Goal: Task Accomplishment & Management: Use online tool/utility

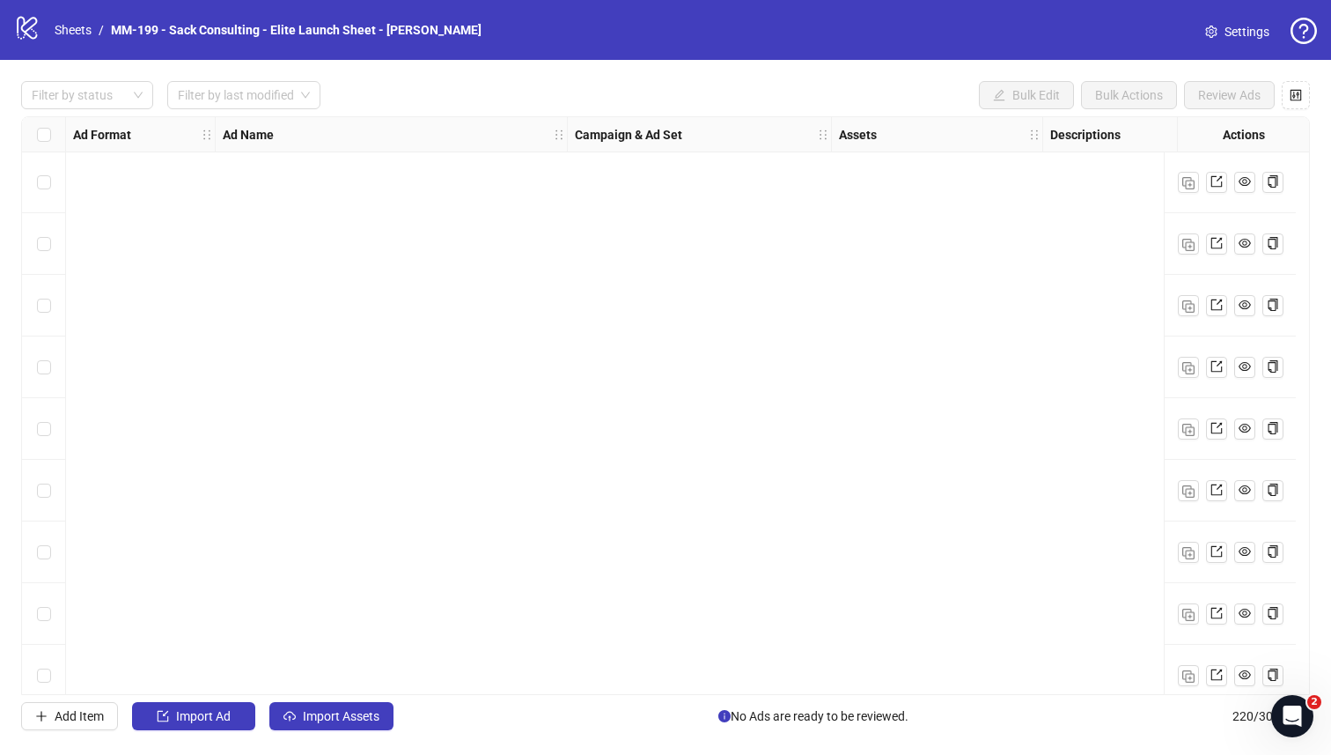
scroll to position [13024, 0]
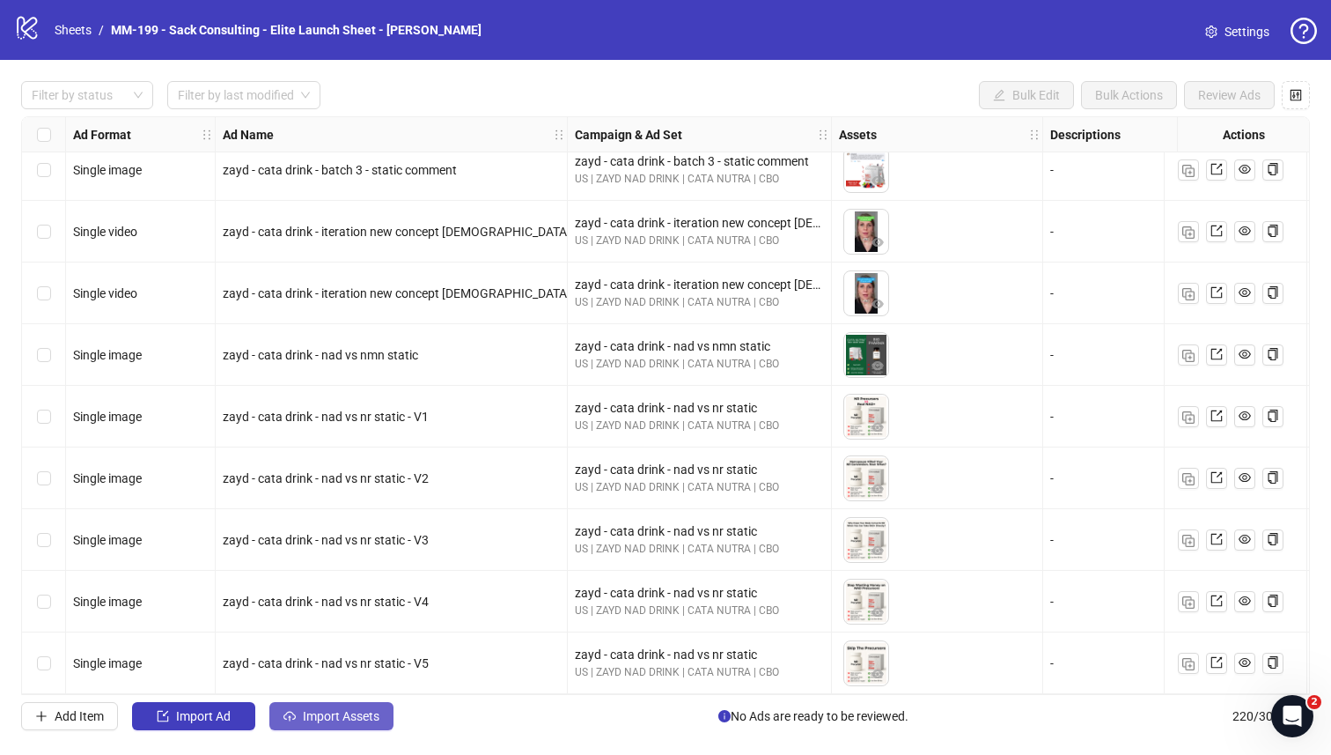
click at [328, 658] on span "Import Assets" at bounding box center [341, 716] width 77 height 14
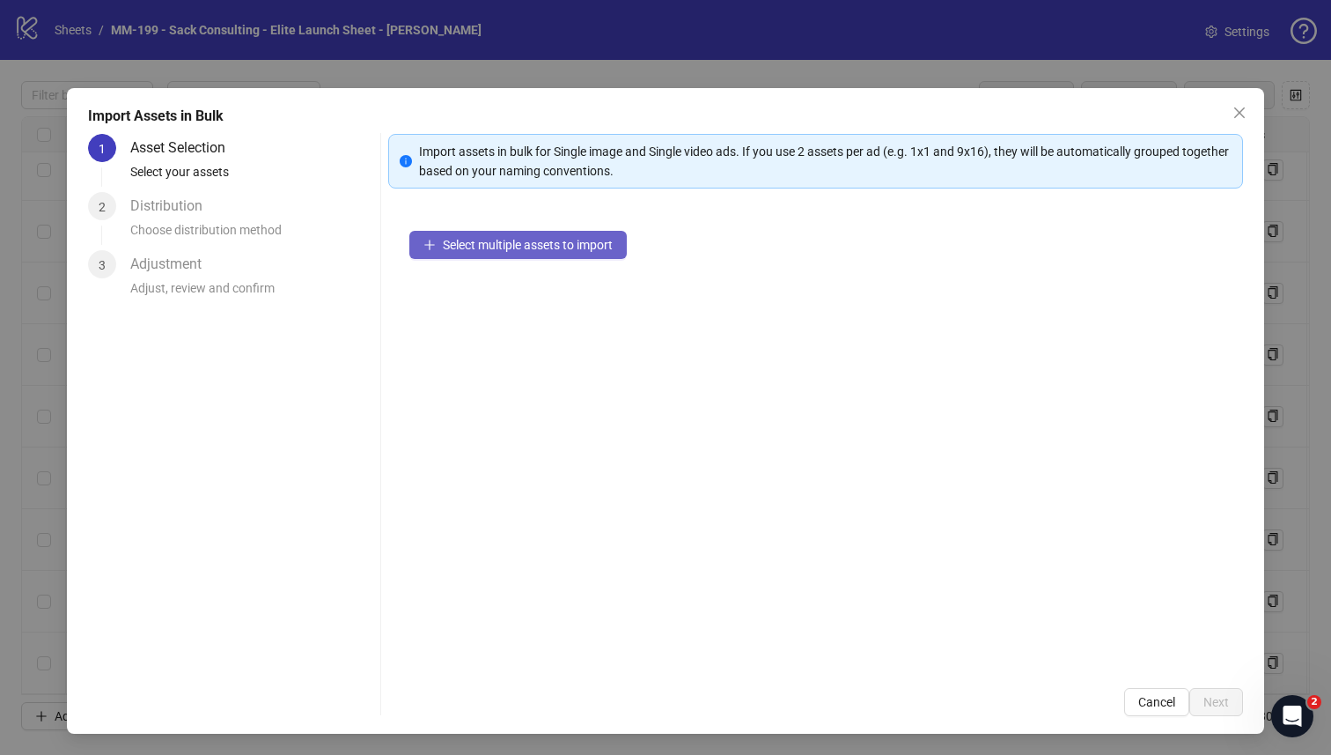
click at [490, 254] on button "Select multiple assets to import" at bounding box center [517, 245] width 217 height 28
click at [568, 238] on span "Select multiple assets to import" at bounding box center [528, 245] width 170 height 14
click at [537, 235] on button "Select multiple assets to import" at bounding box center [517, 245] width 217 height 28
click at [555, 243] on span "Select multiple assets to import" at bounding box center [528, 245] width 170 height 14
click at [505, 240] on span "Select multiple assets to import" at bounding box center [528, 245] width 170 height 14
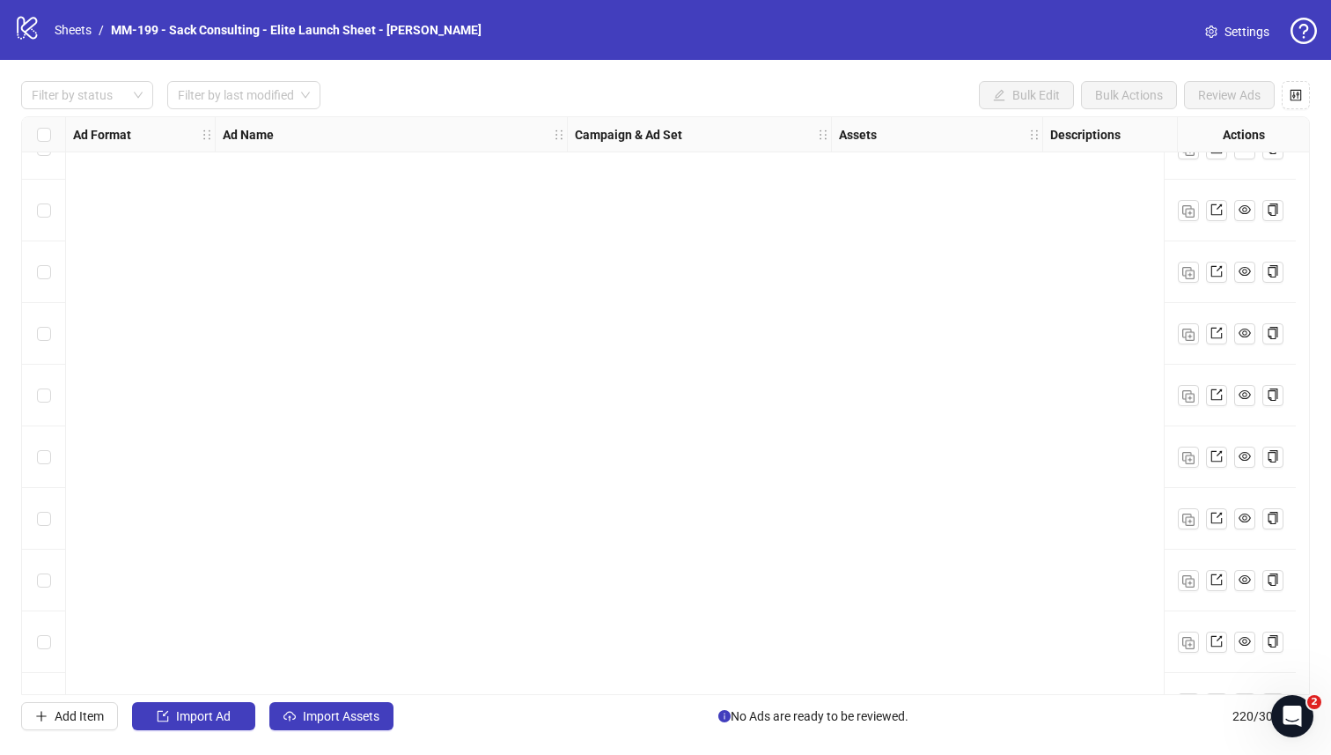
scroll to position [13024, 0]
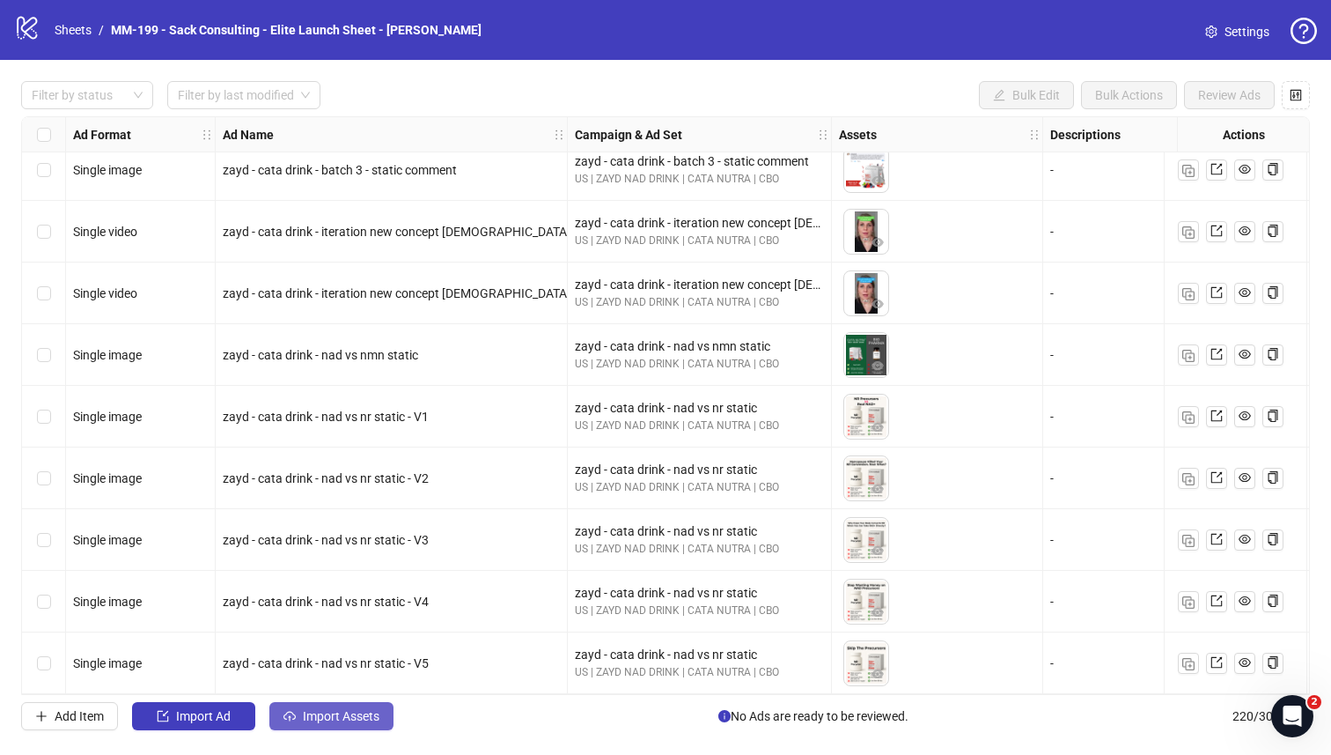
click at [308, 723] on button "Import Assets" at bounding box center [331, 716] width 124 height 28
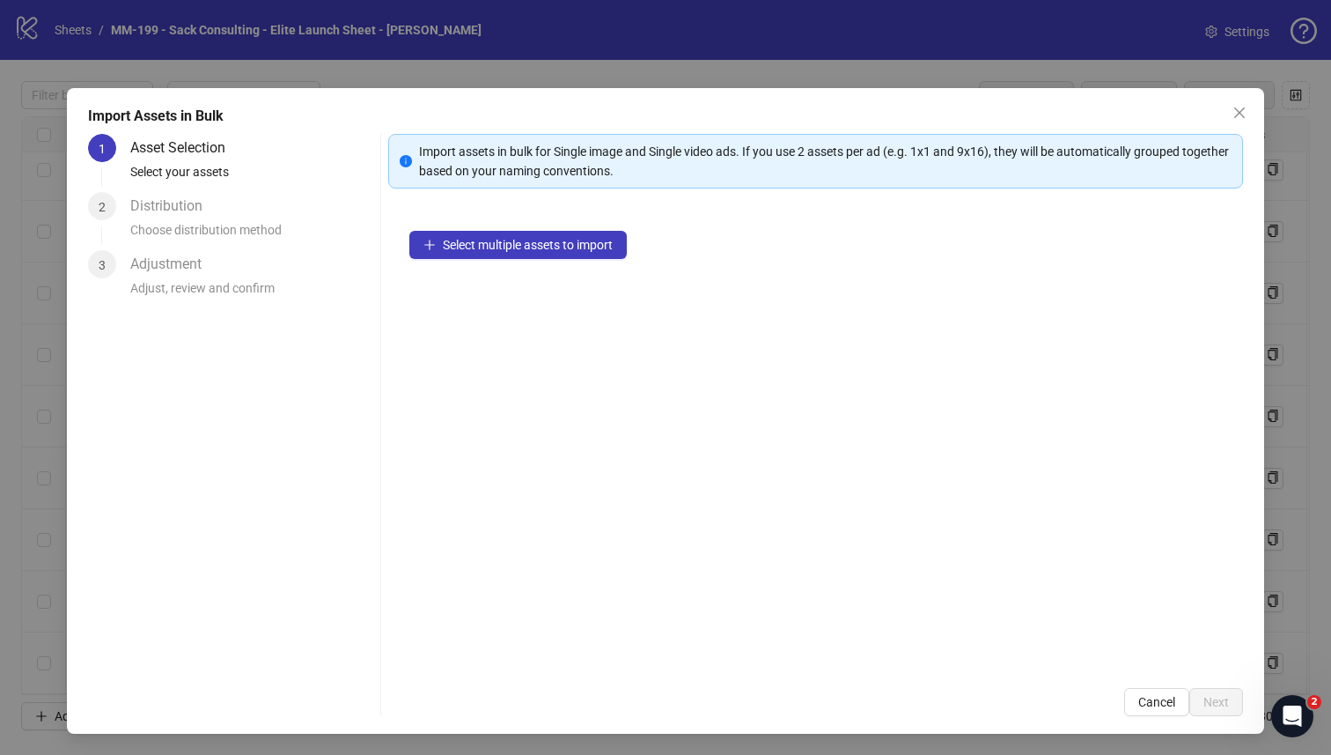
click at [527, 229] on div "Select multiple assets to import" at bounding box center [816, 438] width 856 height 457
click at [527, 247] on span "Select multiple assets to import" at bounding box center [528, 245] width 170 height 14
